Goal: Task Accomplishment & Management: Manage account settings

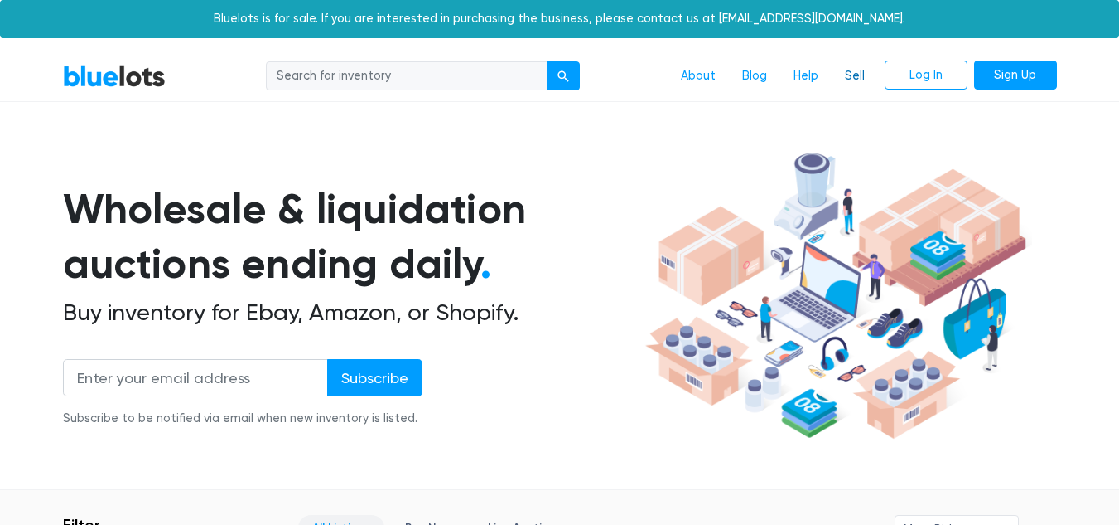
click at [853, 73] on link "Sell" at bounding box center [855, 75] width 46 height 31
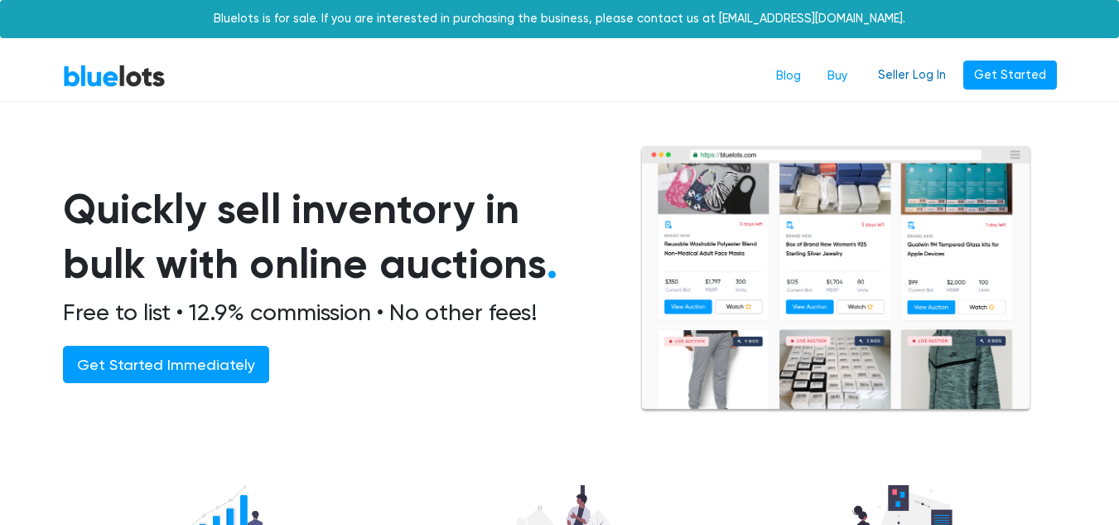
click at [917, 76] on link "Seller Log In" at bounding box center [912, 75] width 89 height 30
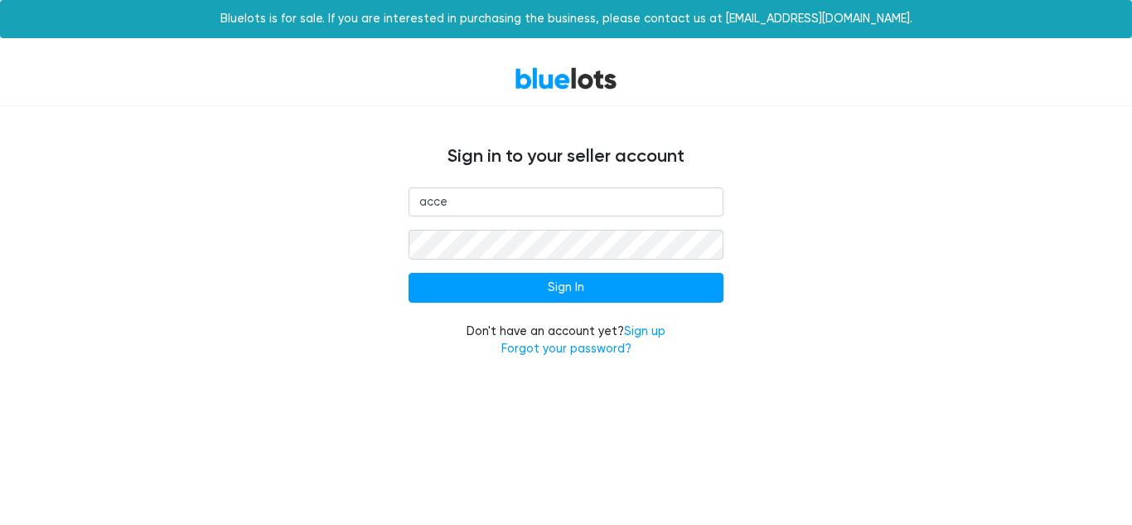
type input "[EMAIL_ADDRESS][DOMAIN_NAME]"
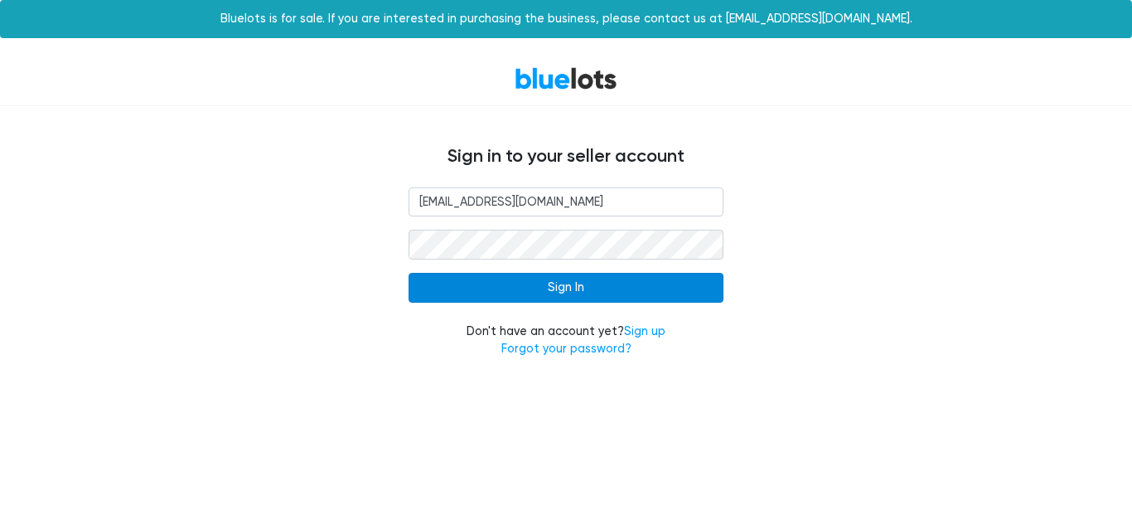
click at [486, 290] on input "Sign In" at bounding box center [566, 288] width 315 height 30
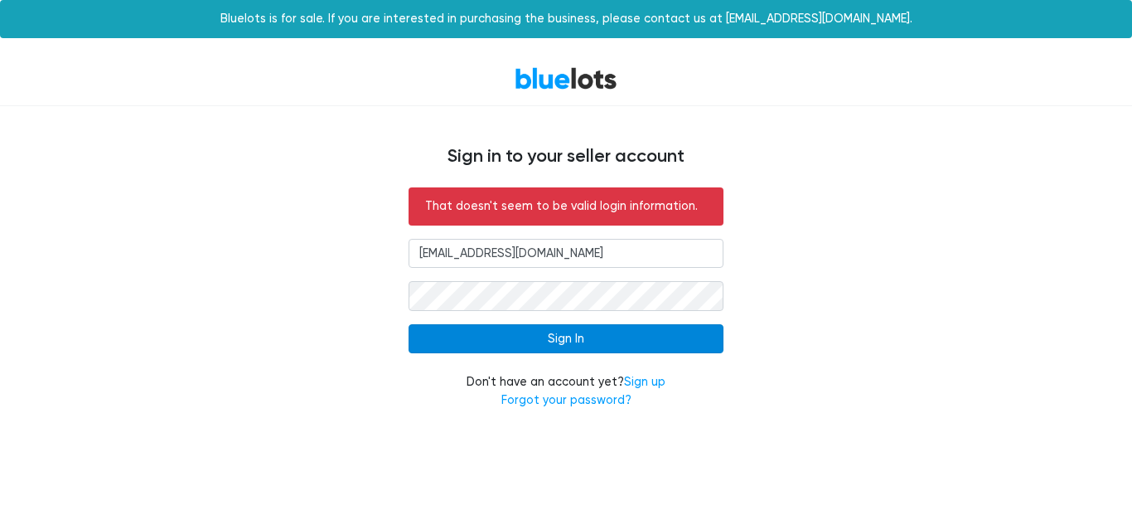
click at [520, 332] on input "Sign In" at bounding box center [566, 339] width 315 height 30
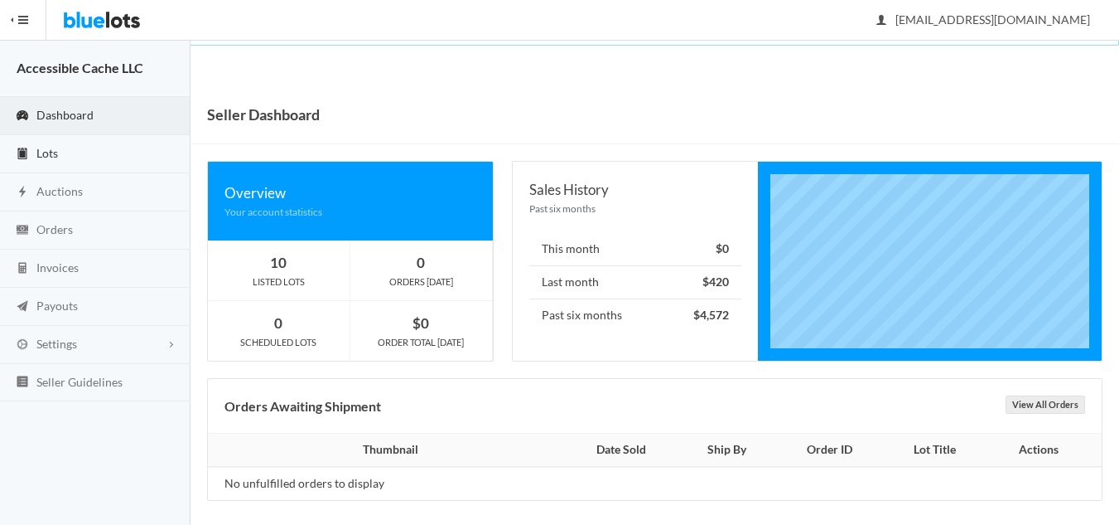
click at [51, 146] on span "Lots" at bounding box center [47, 153] width 22 height 14
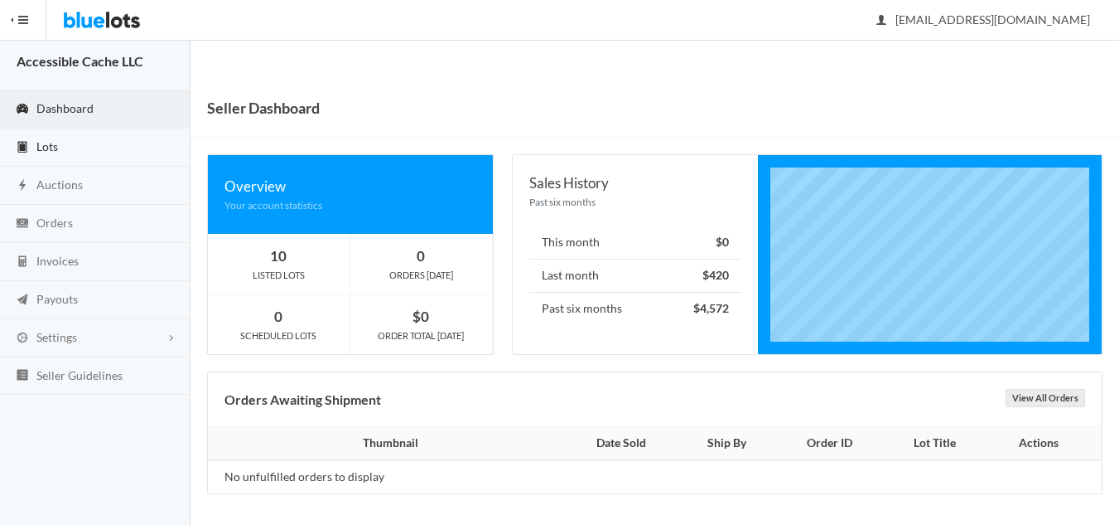
scroll to position [9, 0]
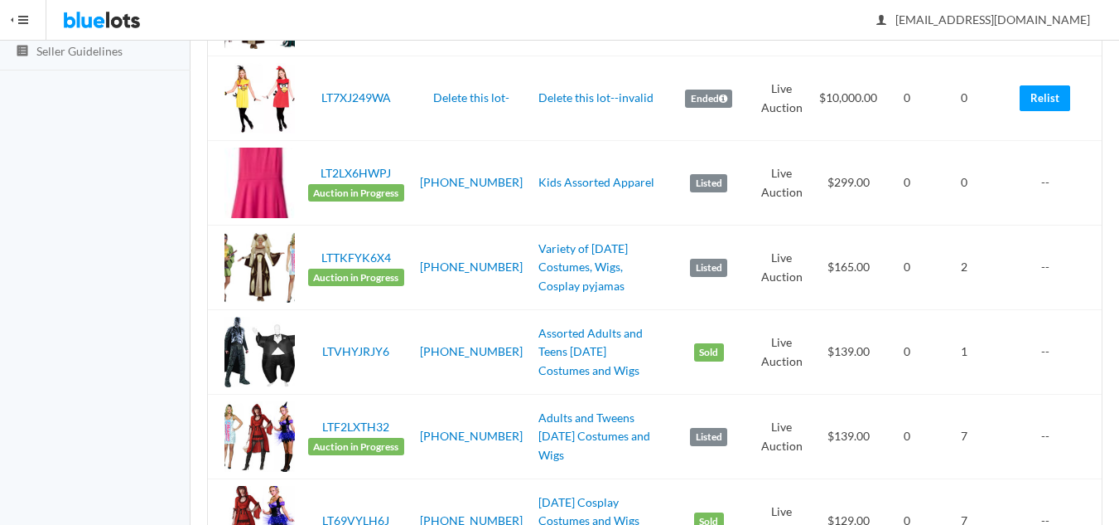
scroll to position [331, 0]
click at [559, 182] on link "Kids Assorted Apparel" at bounding box center [597, 181] width 116 height 14
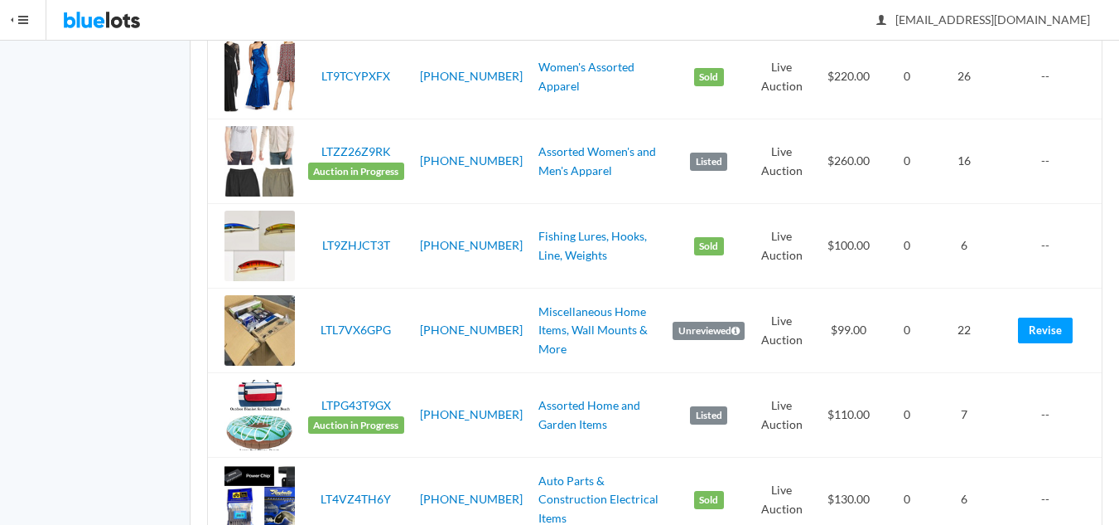
scroll to position [1160, 0]
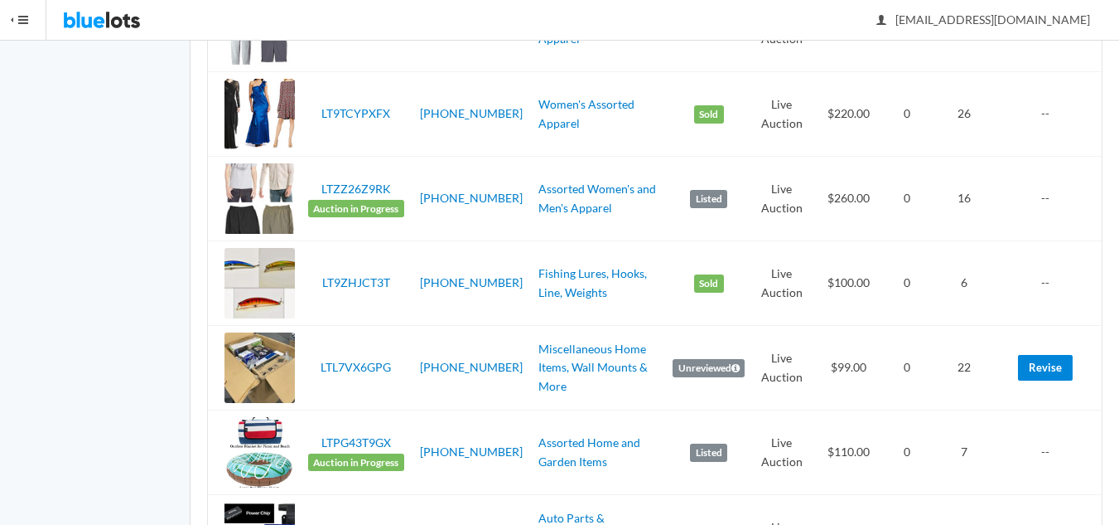
click at [1047, 371] on link "Revise" at bounding box center [1045, 368] width 55 height 26
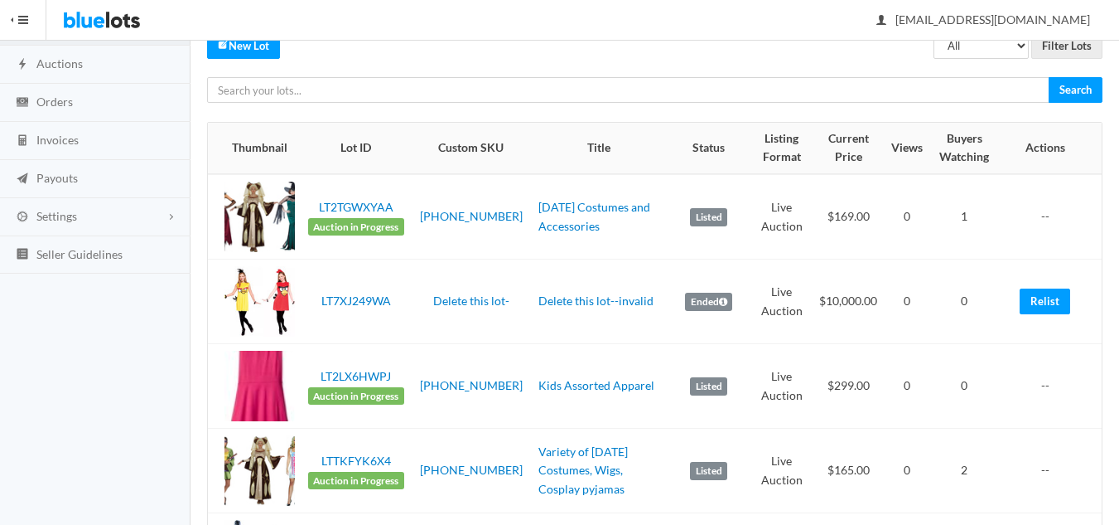
scroll to position [0, 0]
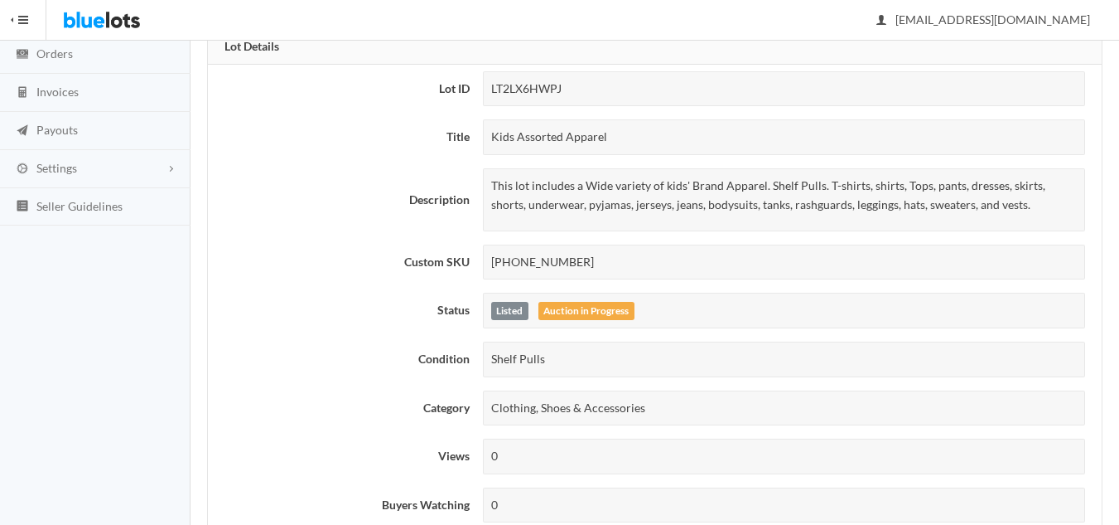
scroll to position [414, 0]
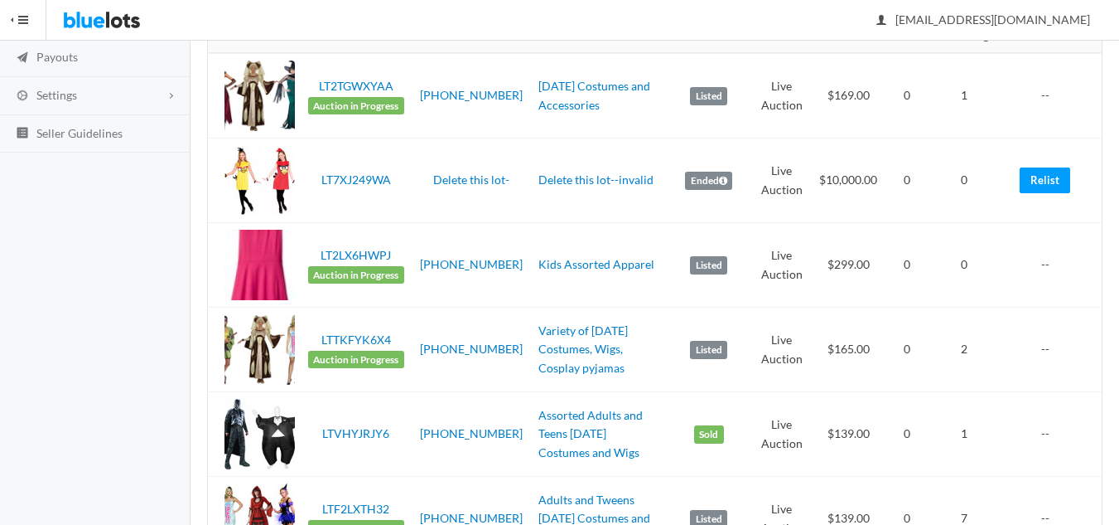
scroll to position [331, 0]
